Goal: Information Seeking & Learning: Understand process/instructions

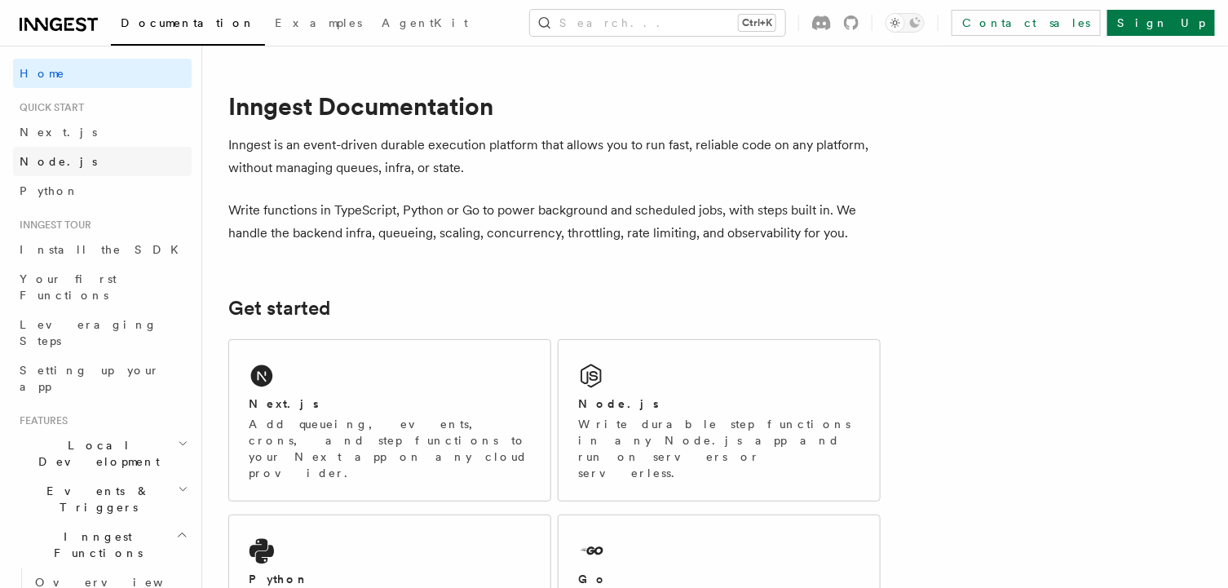
click at [53, 166] on span "Node.js" at bounding box center [58, 161] width 77 height 13
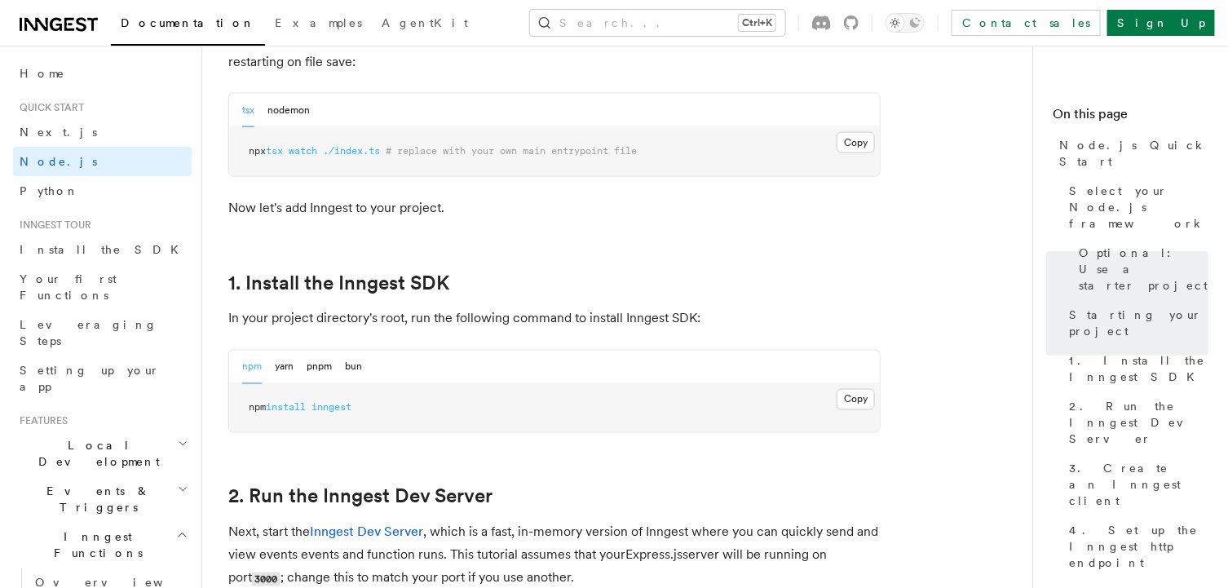
scroll to position [1031, 0]
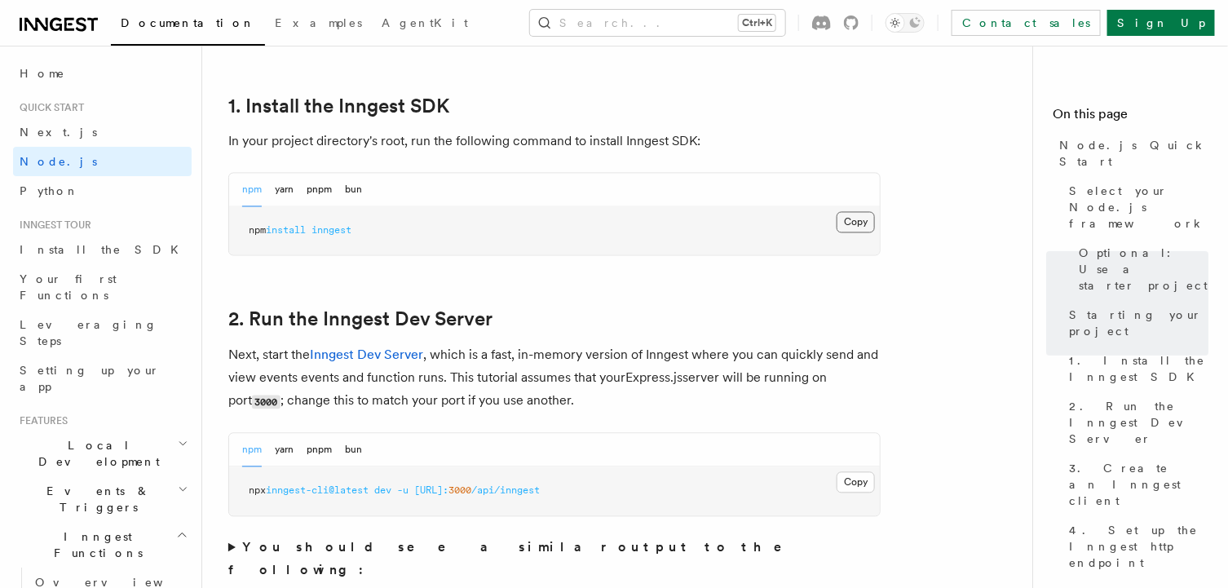
click at [854, 223] on button "Copy Copied" at bounding box center [856, 222] width 38 height 21
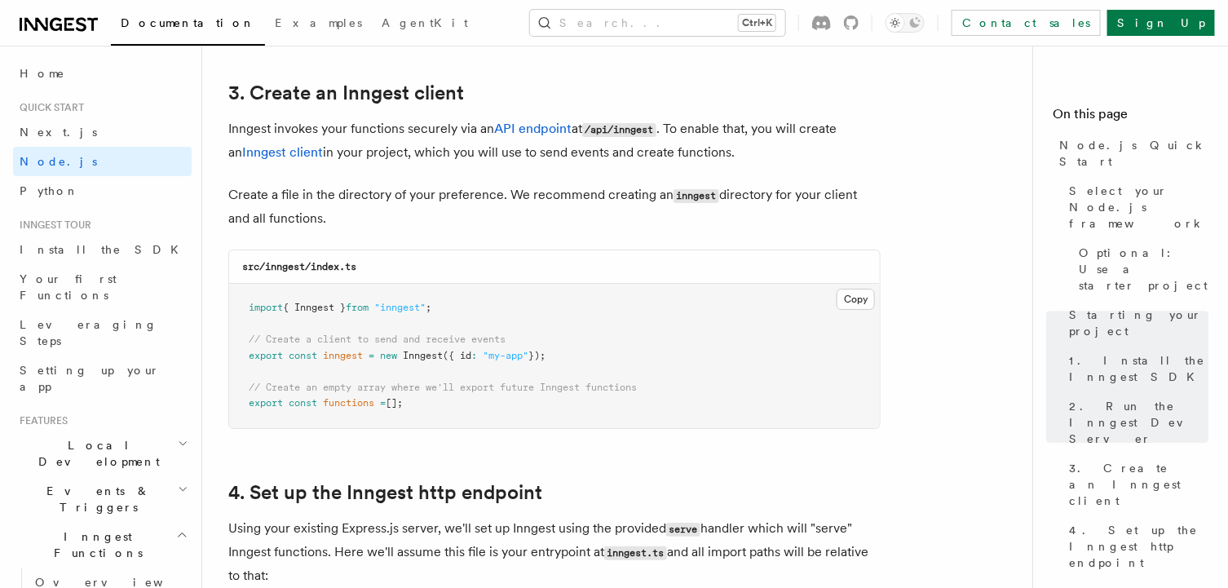
scroll to position [2072, 0]
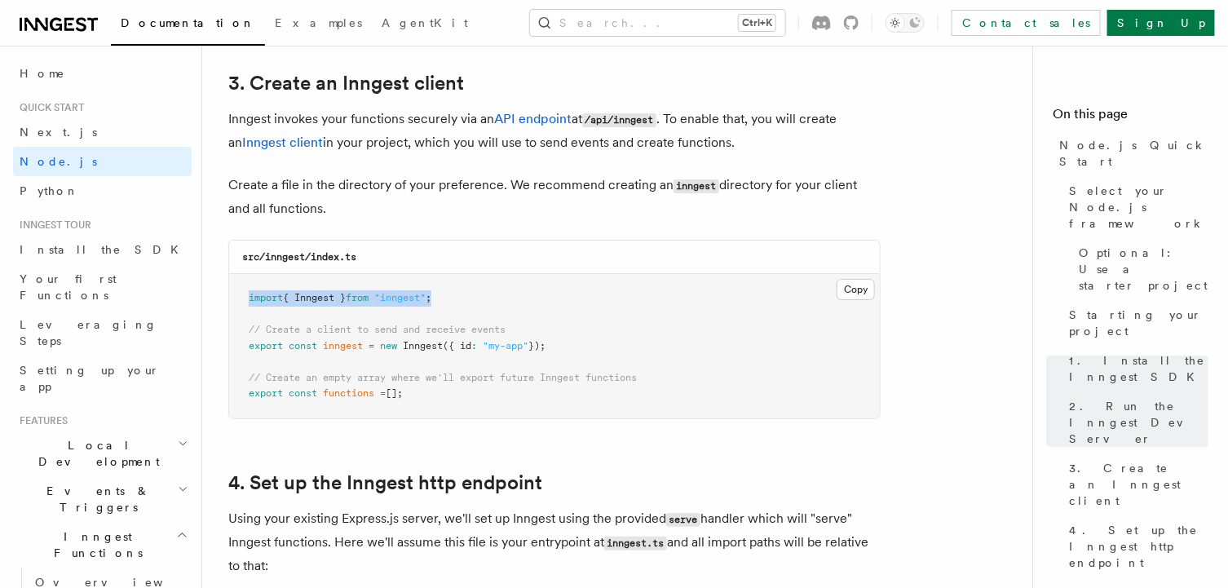
drag, startPoint x: 250, startPoint y: 298, endPoint x: 476, endPoint y: 293, distance: 226.8
click at [476, 293] on pre "import { Inngest } from "inngest" ; // Create a client to send and receive even…" at bounding box center [554, 346] width 651 height 144
copy span "import { Inngest } from "inngest" ;"
click at [476, 293] on pre "import { Inngest } from "inngest" ; // Create a client to send and receive even…" at bounding box center [554, 346] width 651 height 144
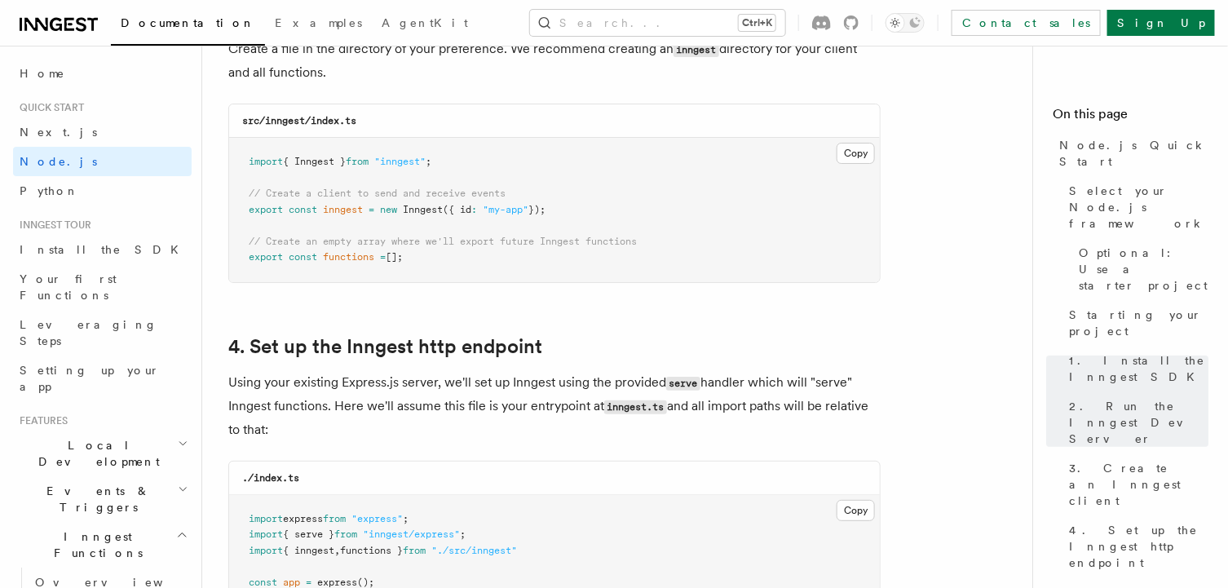
scroll to position [2215, 0]
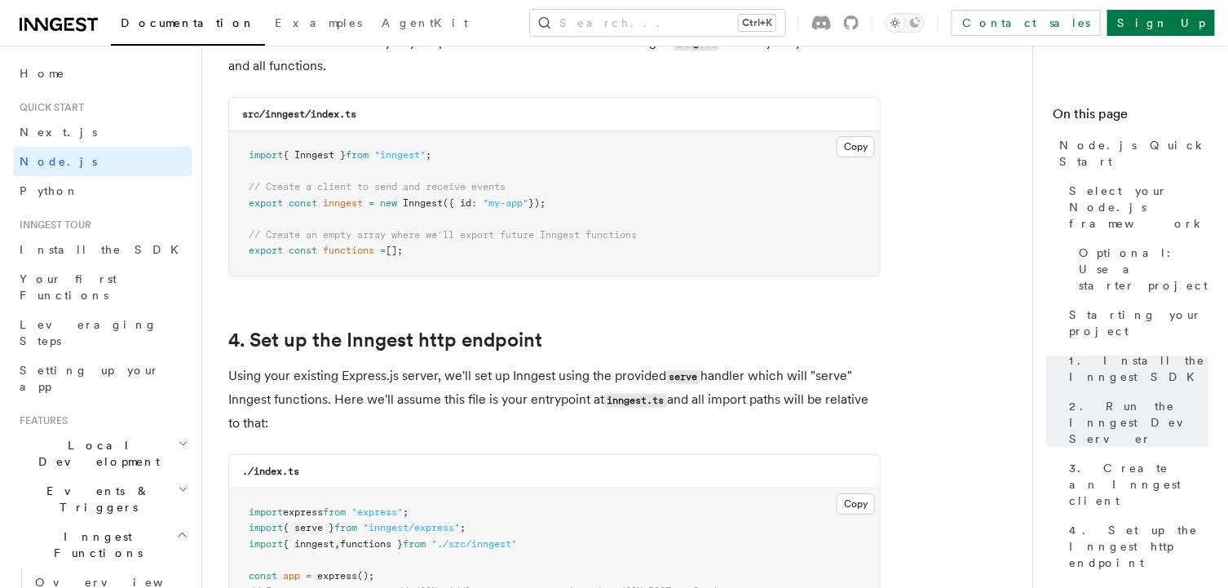
drag, startPoint x: 250, startPoint y: 187, endPoint x: 570, endPoint y: 197, distance: 320.7
click at [570, 197] on pre "import { Inngest } from "inngest" ; // Create a client to send and receive even…" at bounding box center [554, 203] width 651 height 144
copy code "// Create a client to send and receive events export const inngest = new Innges…"
click at [570, 197] on pre "import { Inngest } from "inngest" ; // Create a client to send and receive even…" at bounding box center [554, 203] width 651 height 144
drag, startPoint x: 250, startPoint y: 236, endPoint x: 422, endPoint y: 249, distance: 172.6
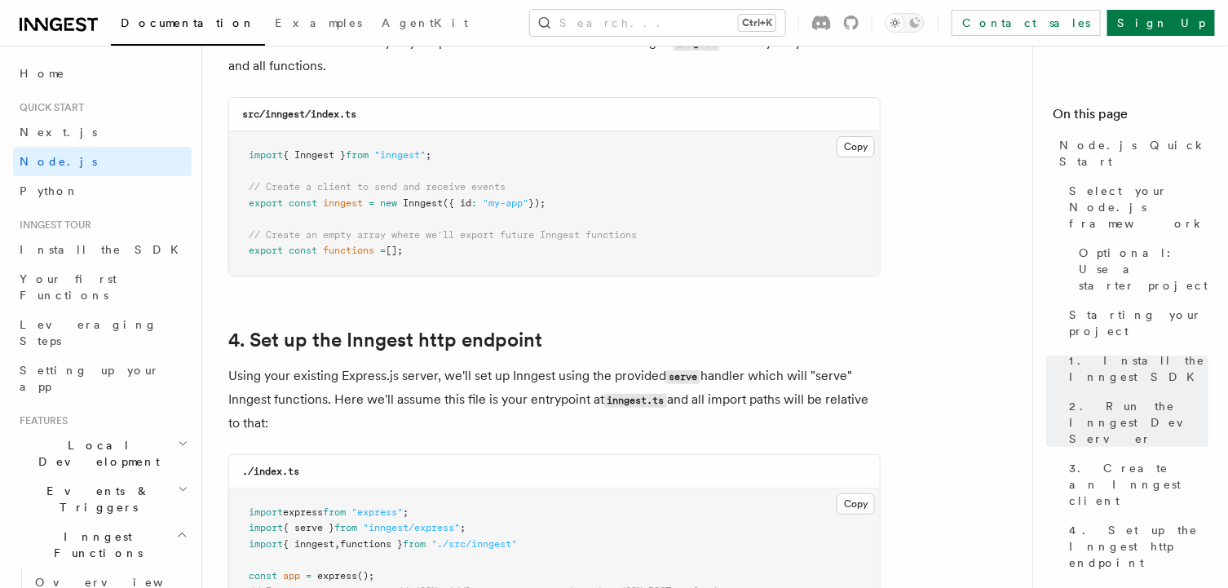
click at [422, 249] on pre "import { Inngest } from "inngest" ; // Create a client to send and receive even…" at bounding box center [554, 203] width 651 height 144
copy code "// Create an empty array where we'll export future Inngest functions export con…"
click at [422, 249] on pre "import { Inngest } from "inngest" ; // Create a client to send and receive even…" at bounding box center [554, 203] width 651 height 144
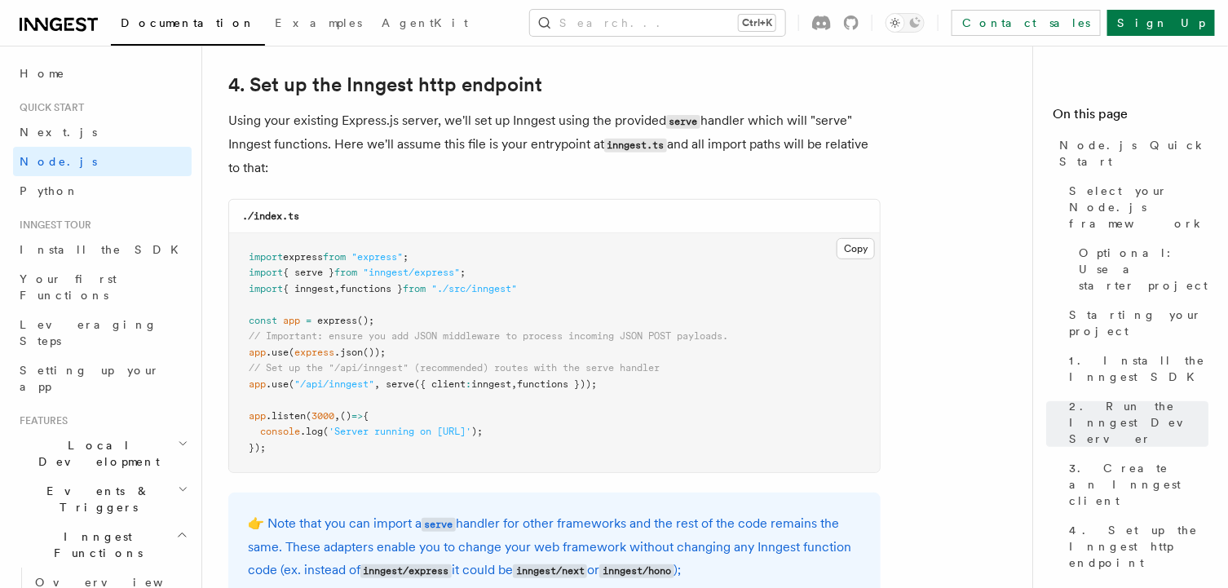
scroll to position [2469, 0]
drag, startPoint x: 248, startPoint y: 383, endPoint x: 623, endPoint y: 385, distance: 375.2
click at [623, 385] on pre "import express from "express" ; import { serve } from "inngest/express" ; impor…" at bounding box center [554, 354] width 651 height 240
copy span "app .use ( "/api/inngest" , serve ({ client : inngest , functions }));"
click at [623, 385] on pre "import express from "express" ; import { serve } from "inngest/express" ; impor…" at bounding box center [554, 354] width 651 height 240
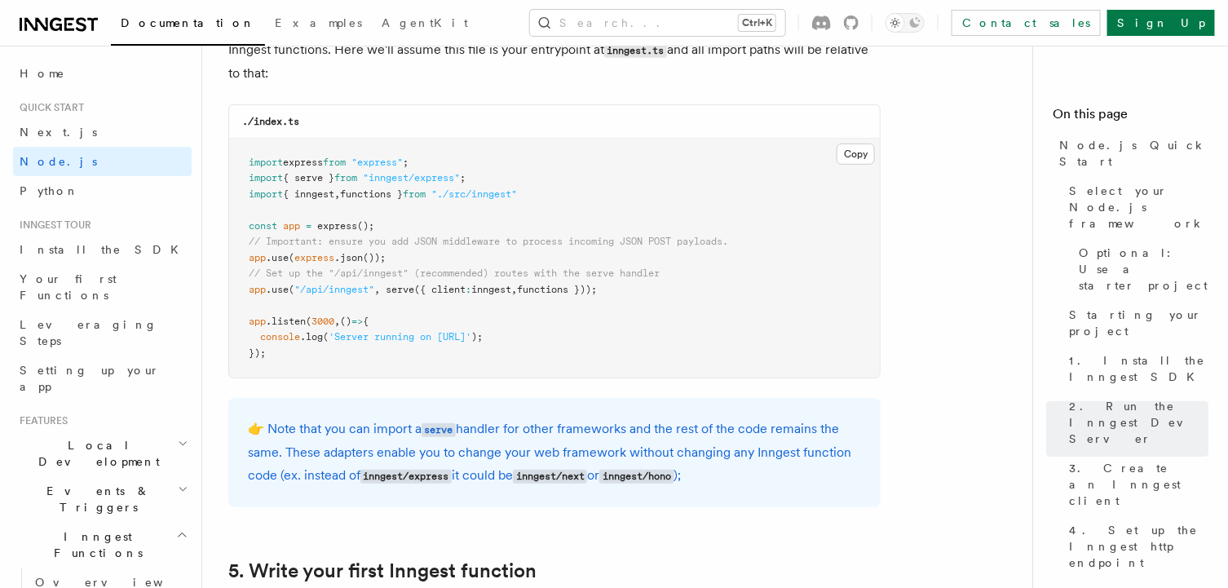
scroll to position [2566, 0]
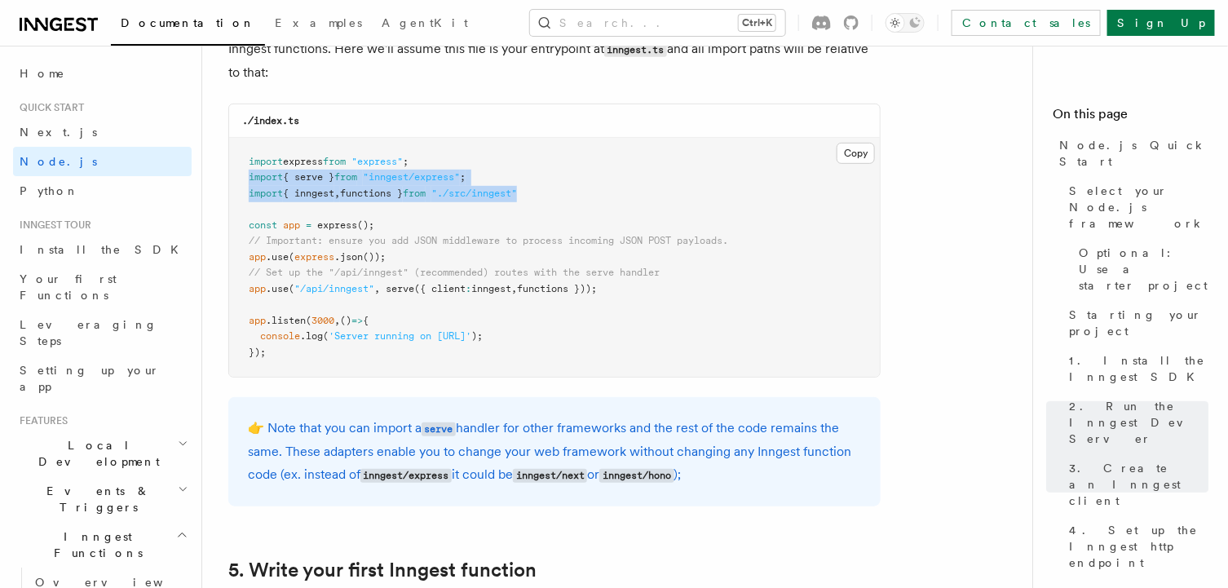
drag, startPoint x: 249, startPoint y: 179, endPoint x: 550, endPoint y: 196, distance: 301.4
click at [550, 196] on pre "import express from "express" ; import { serve } from "inngest/express" ; impor…" at bounding box center [554, 258] width 651 height 240
copy code "import { serve } from "inngest/express" ; import { inngest , functions } from "…"
click at [550, 196] on pre "import express from "express" ; import { serve } from "inngest/express" ; impor…" at bounding box center [554, 258] width 651 height 240
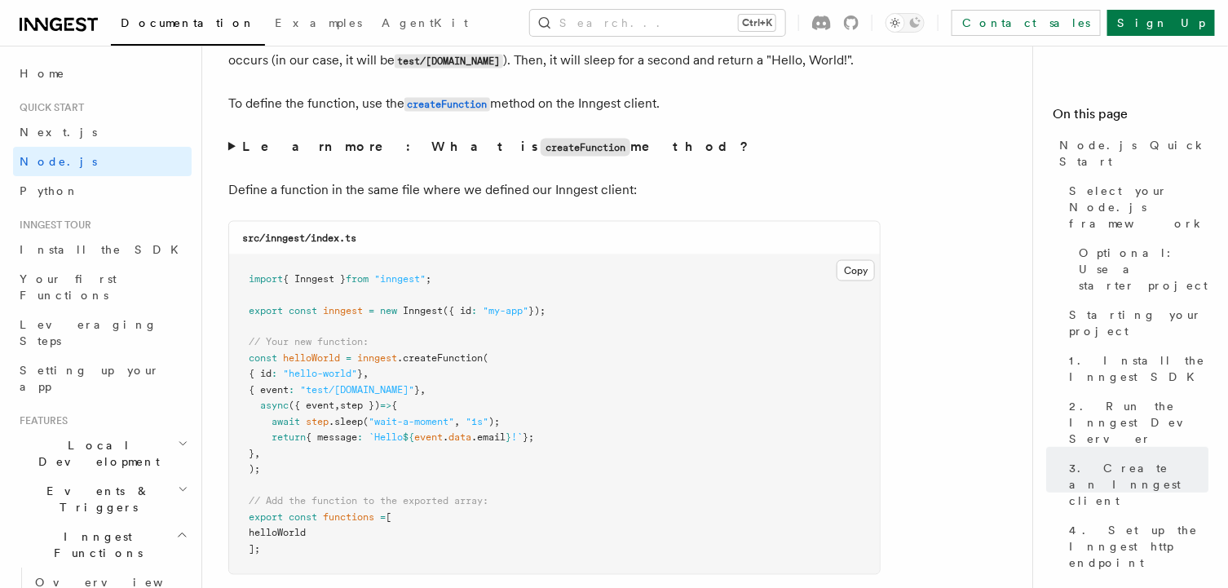
scroll to position [3138, 0]
